Goal: Check status: Check status

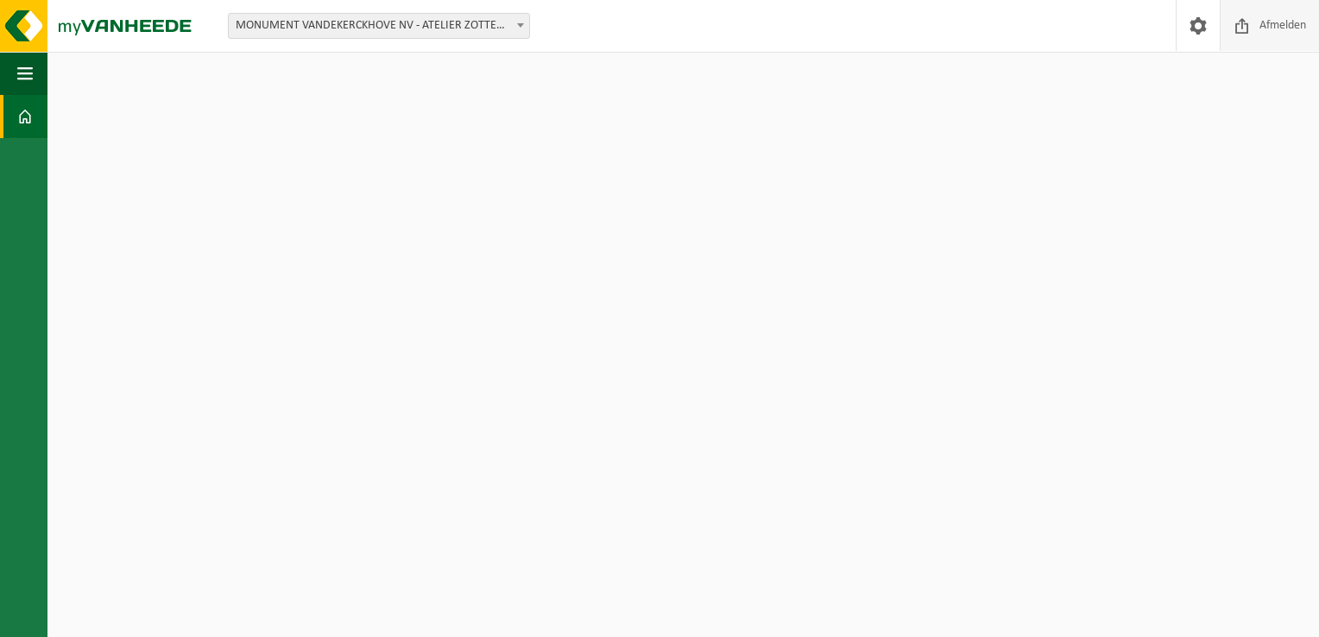
click at [522, 36] on span "Afmelden" at bounding box center [1282, 25] width 55 height 51
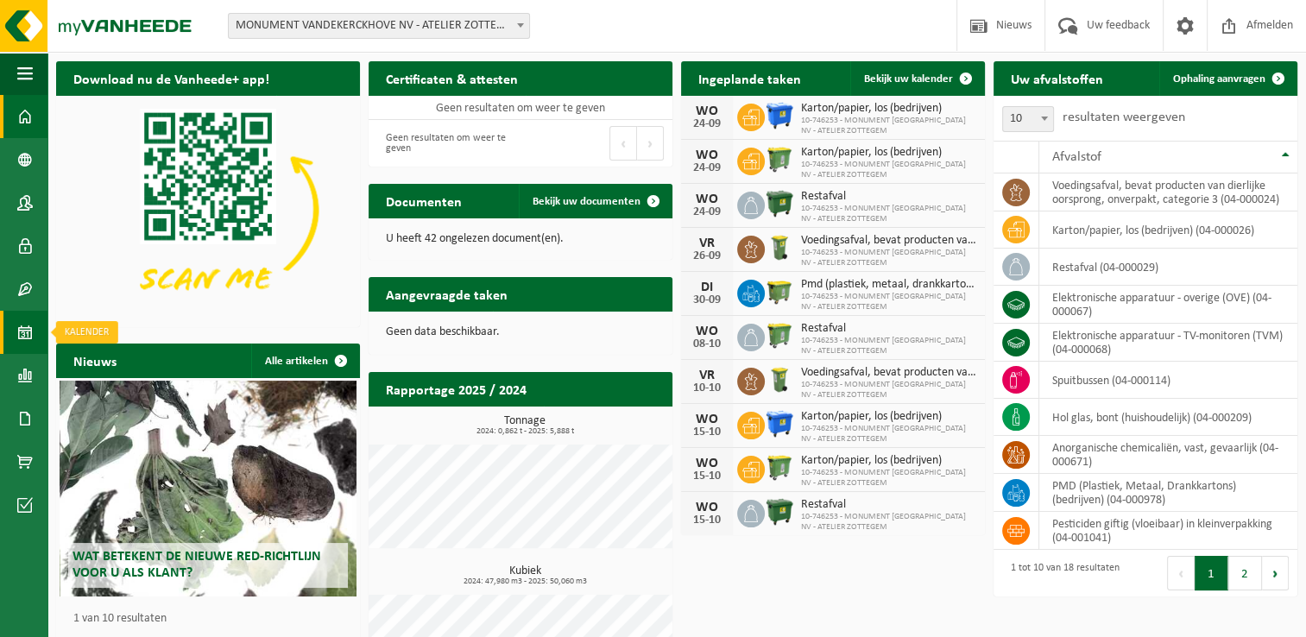
click at [31, 332] on span at bounding box center [25, 332] width 16 height 43
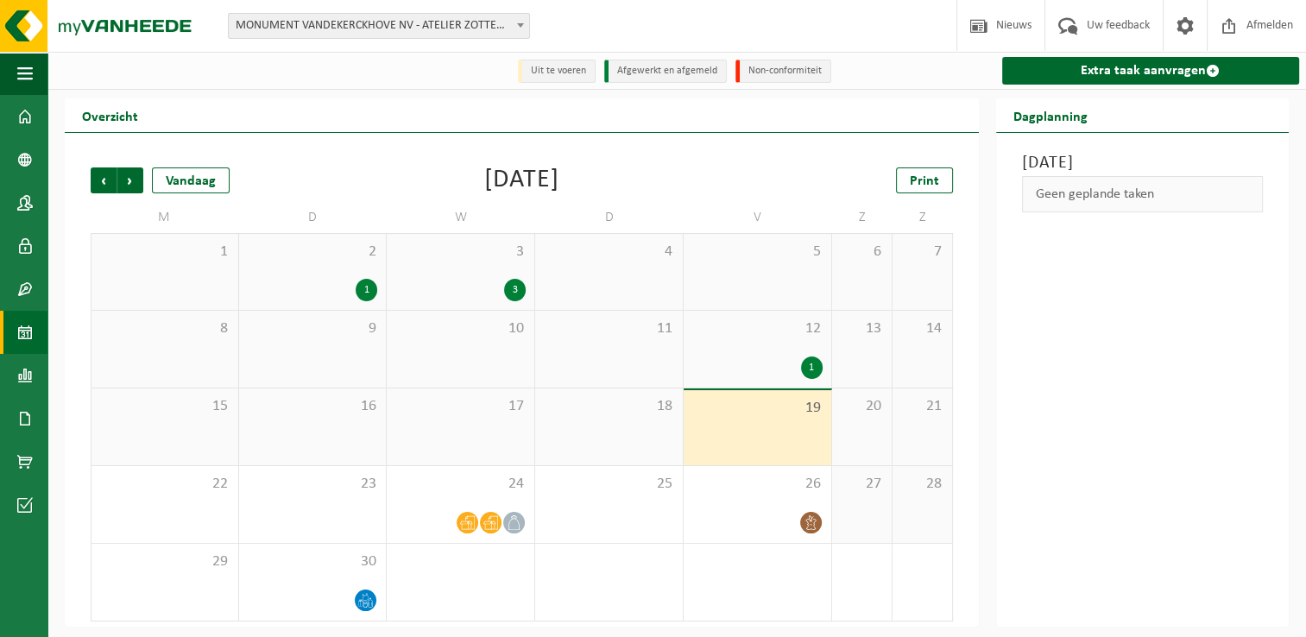
scroll to position [3, 0]
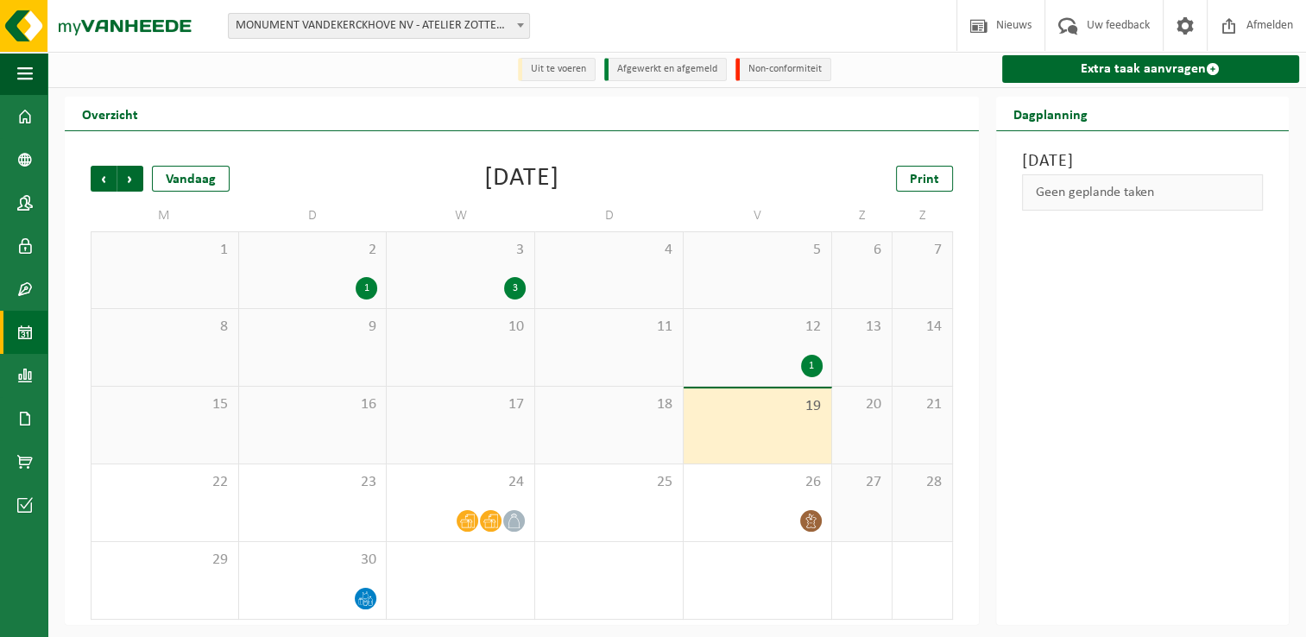
click at [763, 188] on div "Vorige Volgende Vandaag [DATE] Print" at bounding box center [522, 179] width 863 height 26
click at [474, 515] on icon at bounding box center [467, 521] width 15 height 15
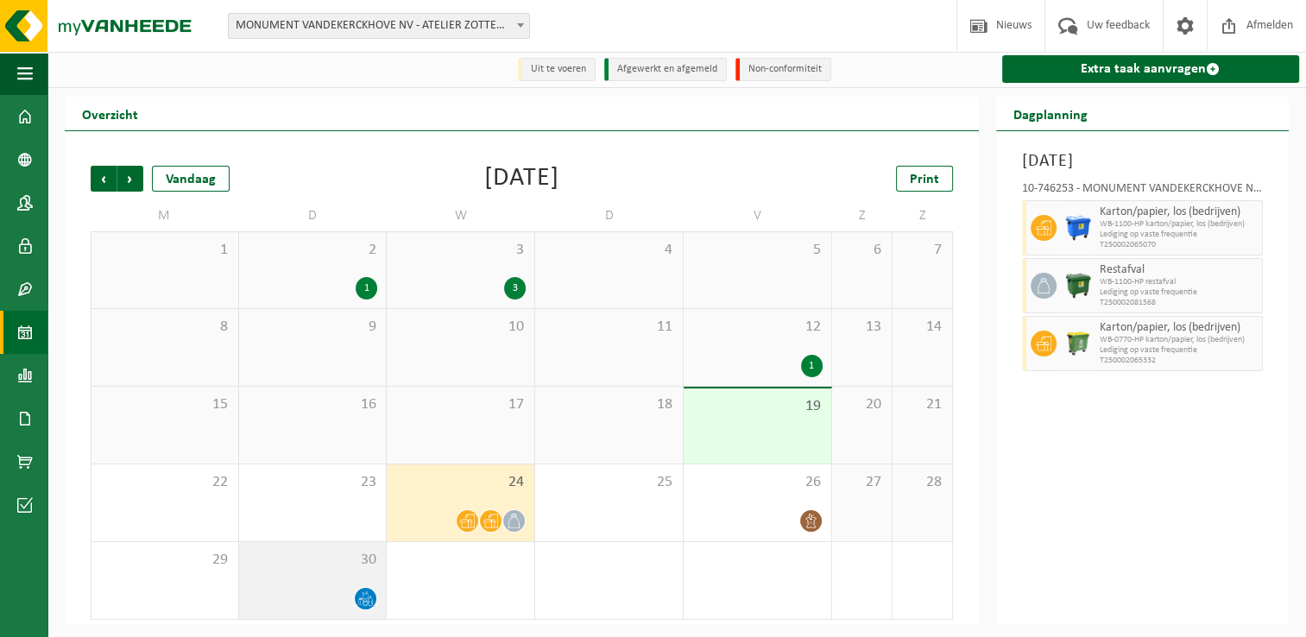
click at [360, 599] on icon at bounding box center [365, 598] width 15 height 15
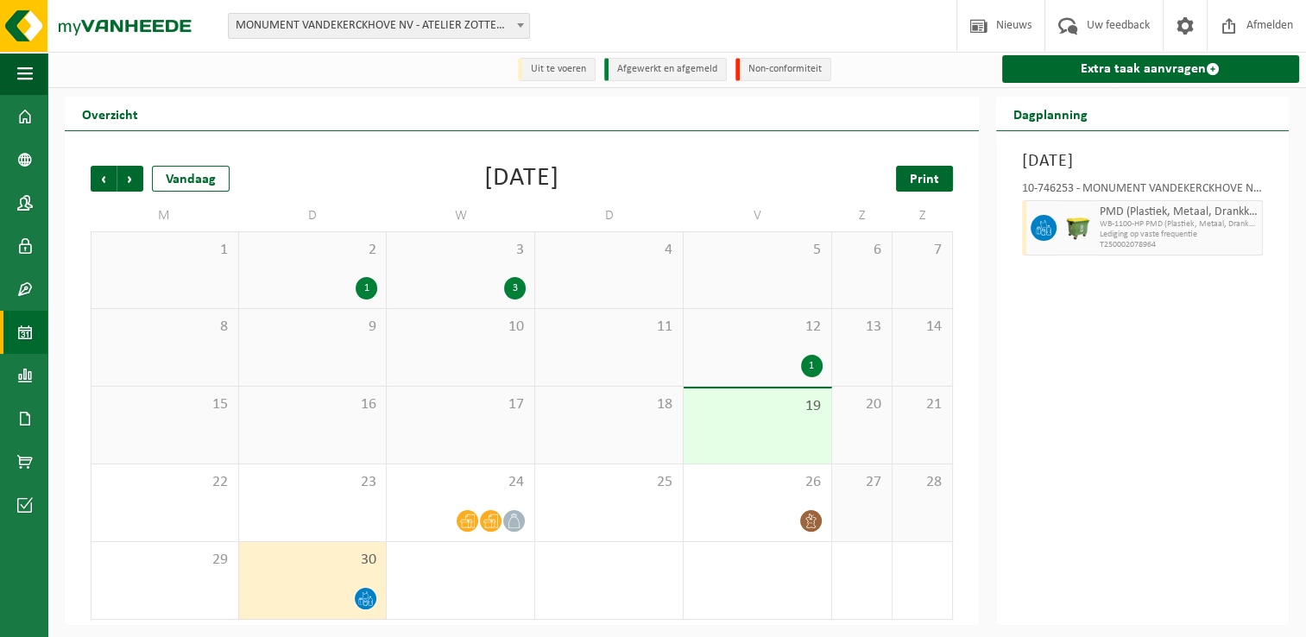
click at [938, 178] on span "Print" at bounding box center [924, 180] width 29 height 14
click at [133, 174] on span "Volgende" at bounding box center [130, 179] width 26 height 26
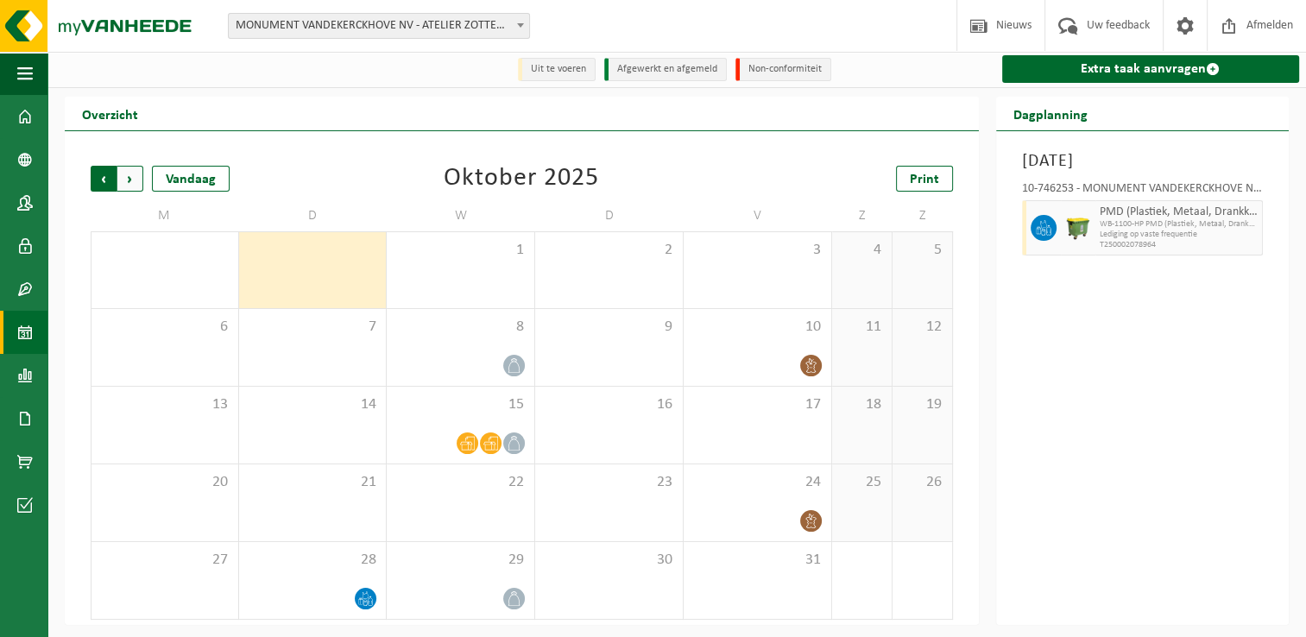
click at [130, 186] on span "Volgende" at bounding box center [130, 179] width 26 height 26
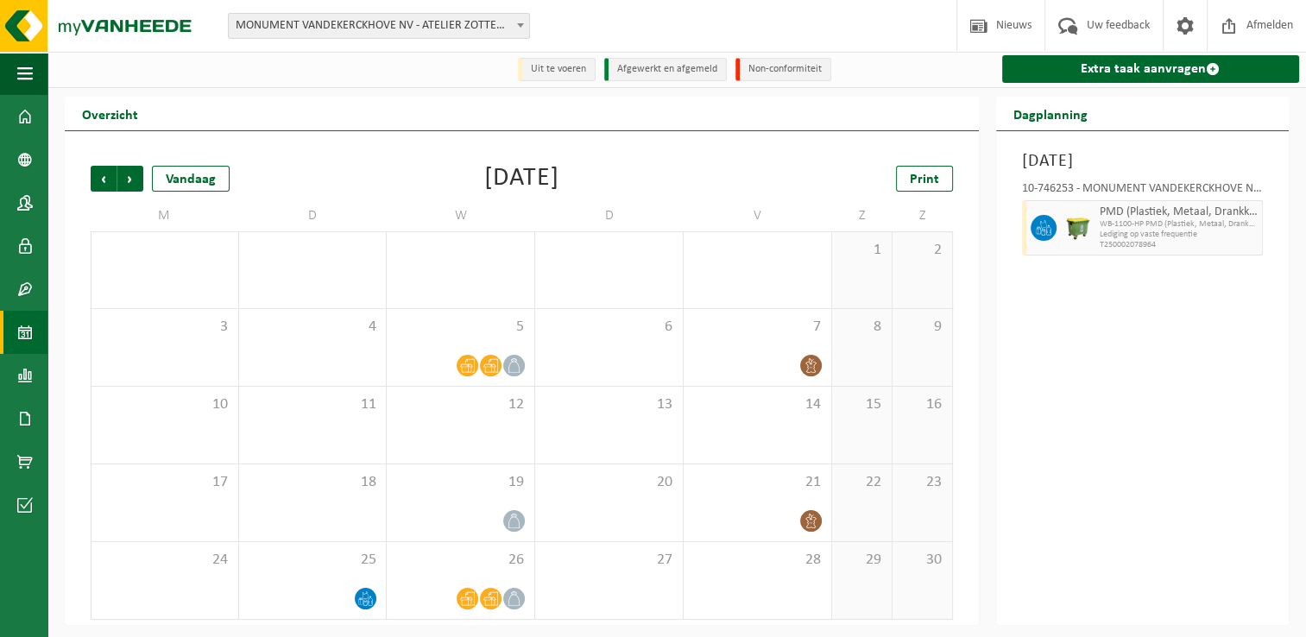
click at [130, 186] on span "Volgende" at bounding box center [130, 179] width 26 height 26
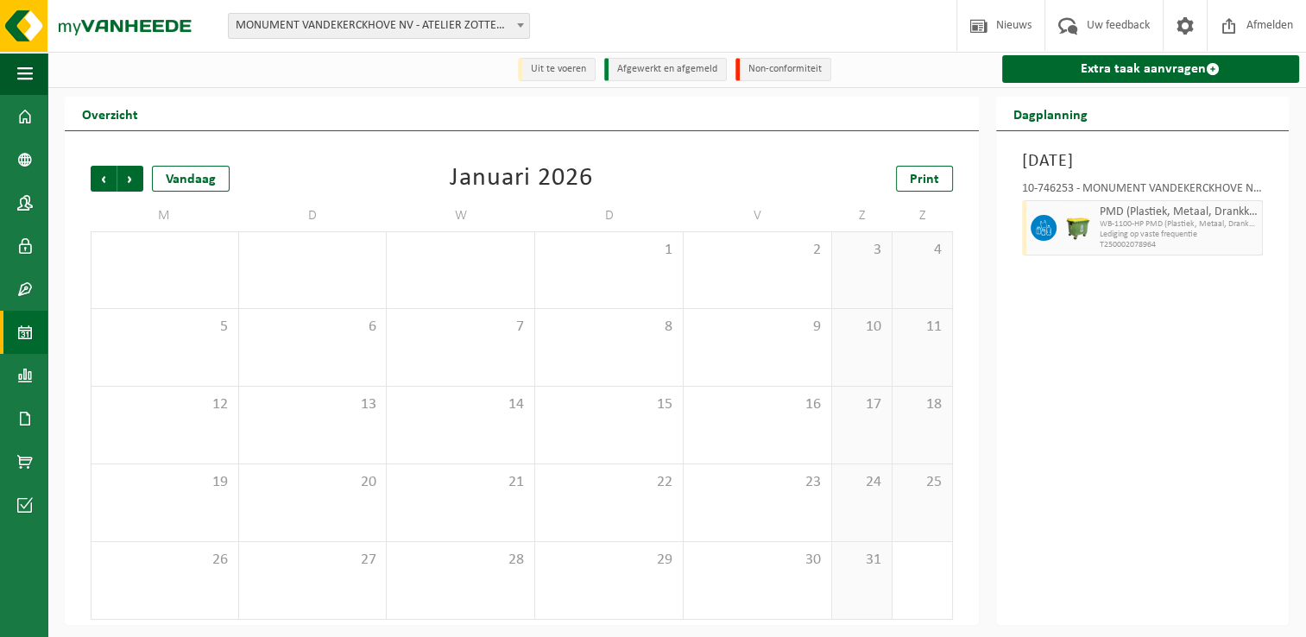
click at [130, 186] on span "Volgende" at bounding box center [130, 179] width 26 height 26
click at [97, 181] on span "Vorige" at bounding box center [104, 179] width 26 height 26
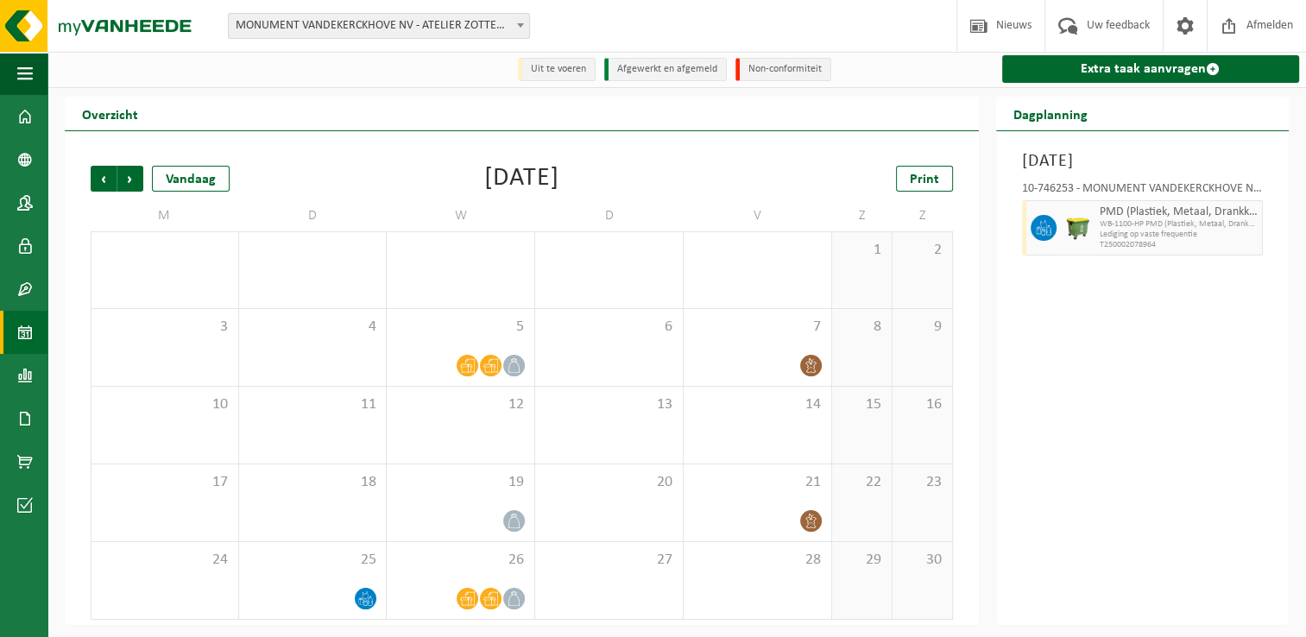
click at [97, 181] on span "Vorige" at bounding box center [104, 179] width 26 height 26
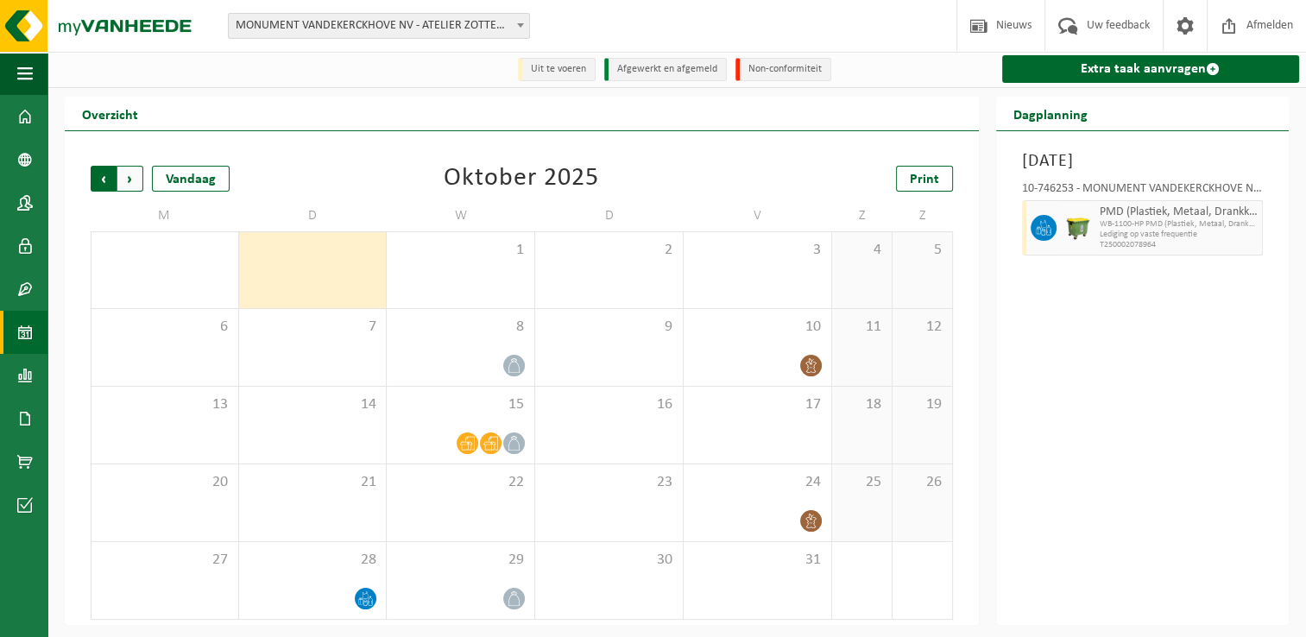
click at [123, 181] on span "Volgende" at bounding box center [130, 179] width 26 height 26
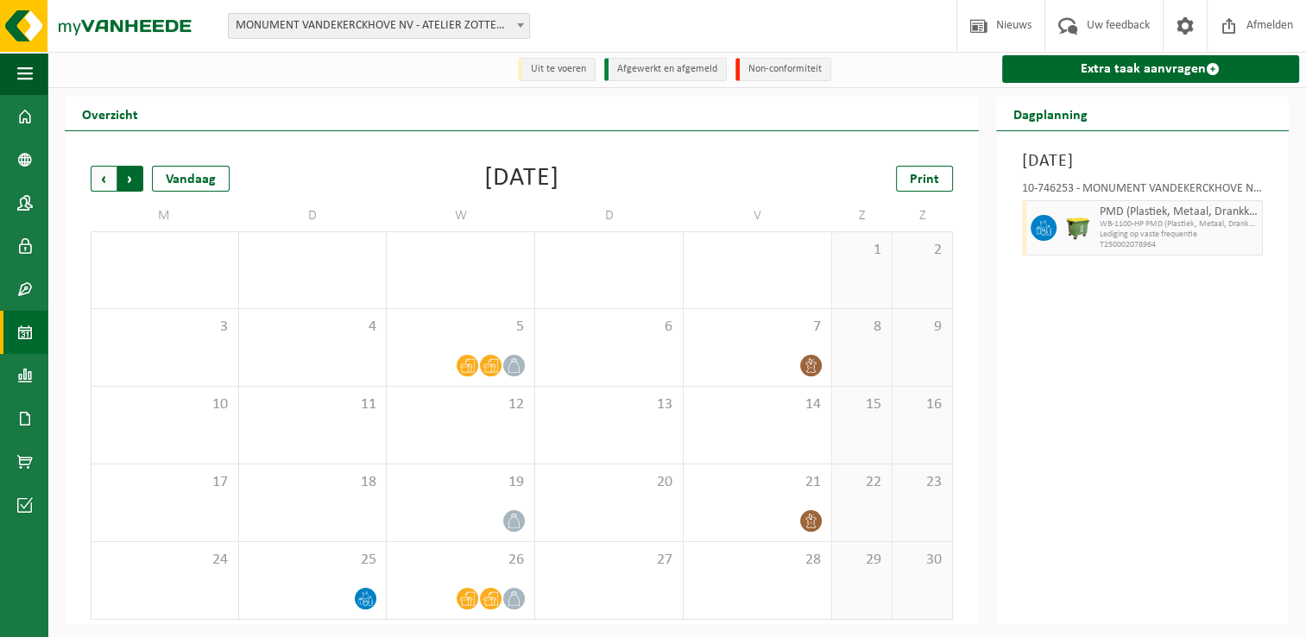
click at [104, 185] on span "Vorige" at bounding box center [104, 179] width 26 height 26
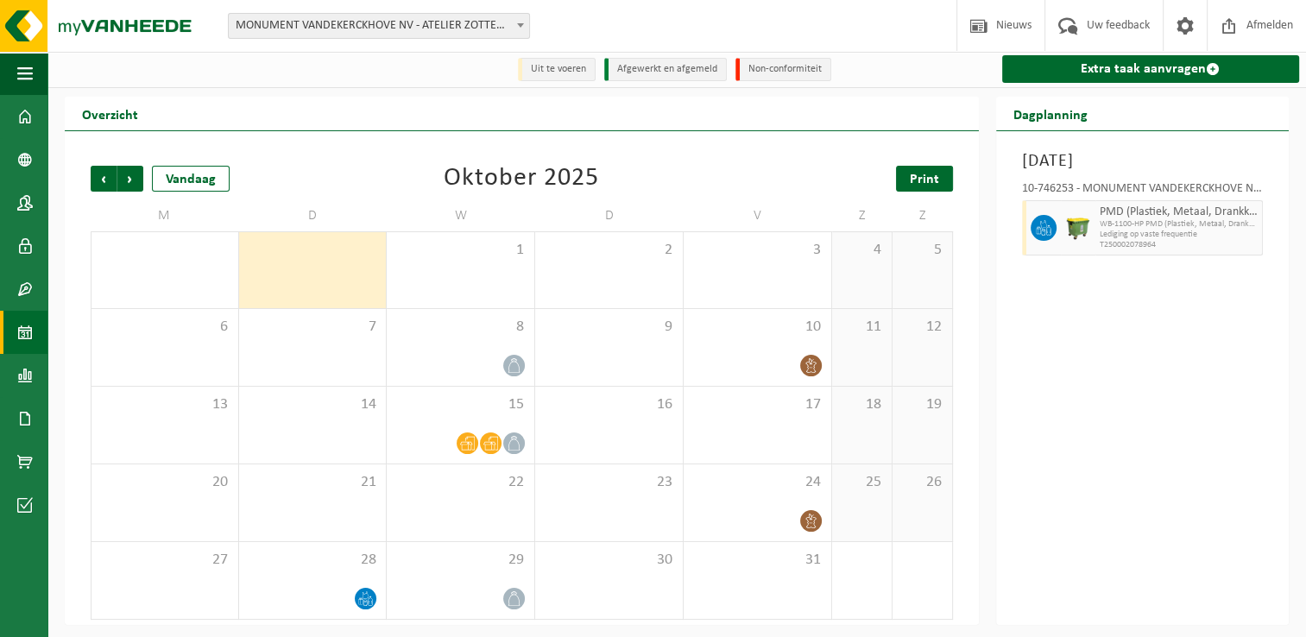
click at [936, 179] on span "Print" at bounding box center [924, 180] width 29 height 14
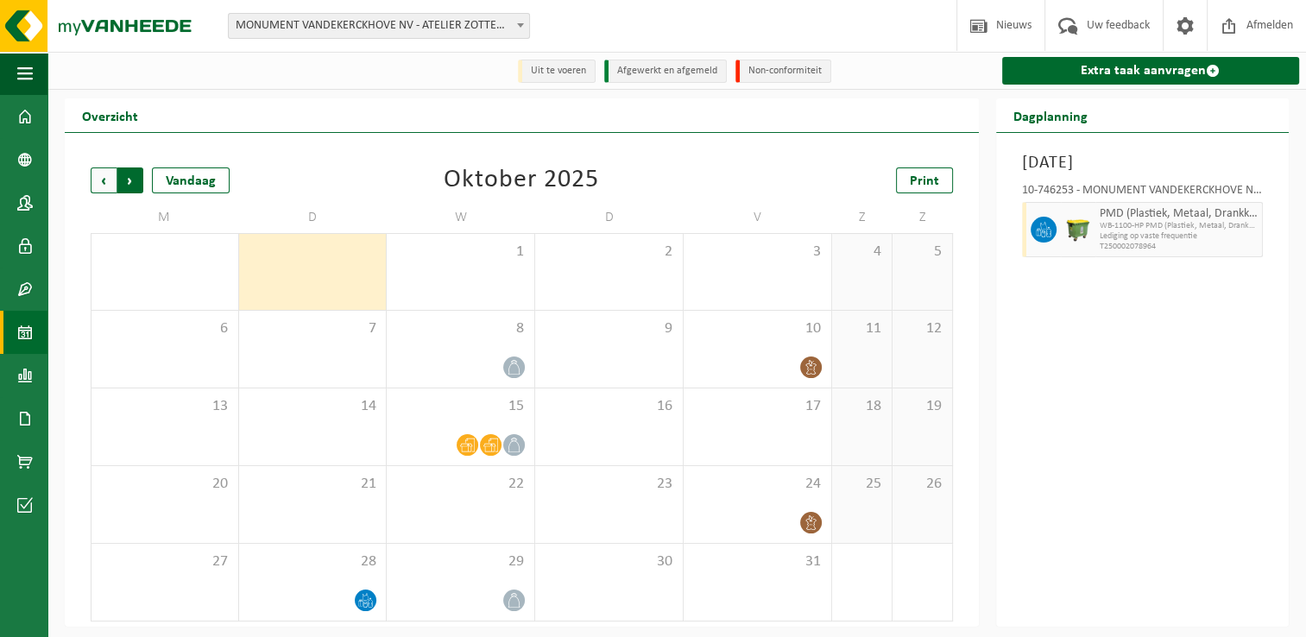
click at [99, 187] on span "Vorige" at bounding box center [104, 181] width 26 height 26
